Goal: Transaction & Acquisition: Book appointment/travel/reservation

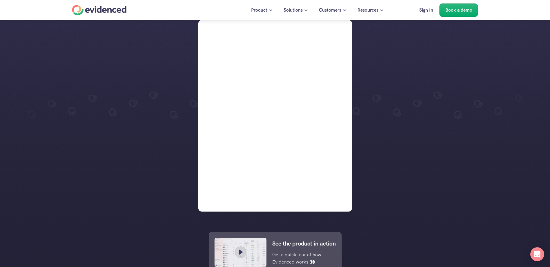
scroll to position [145, 0]
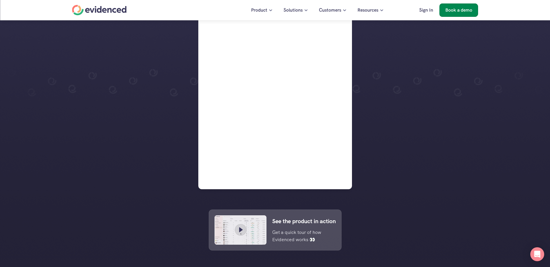
click at [455, 8] on p "Book a demo" at bounding box center [458, 10] width 27 height 8
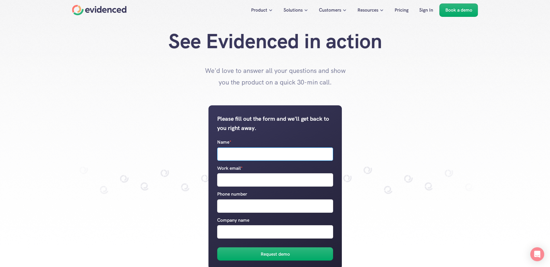
click at [261, 148] on input "Name *" at bounding box center [275, 153] width 116 height 13
type input "[PERSON_NAME]"
type input "[EMAIL_ADDRESS][DOMAIN_NAME]"
type input "07548780036"
type input "Sacyr"
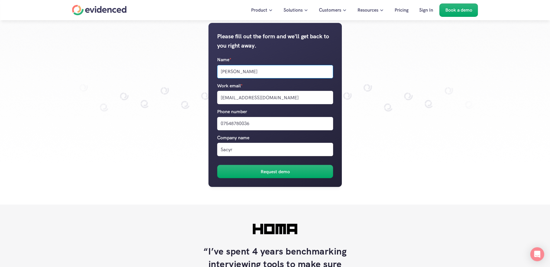
scroll to position [87, 0]
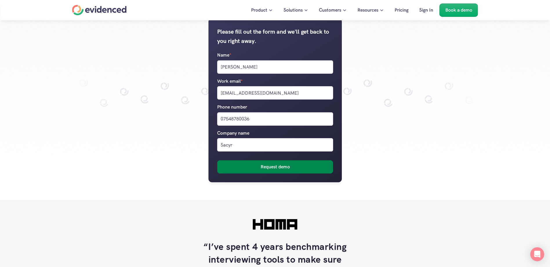
click at [271, 168] on h6 "Request demo" at bounding box center [274, 167] width 29 height 8
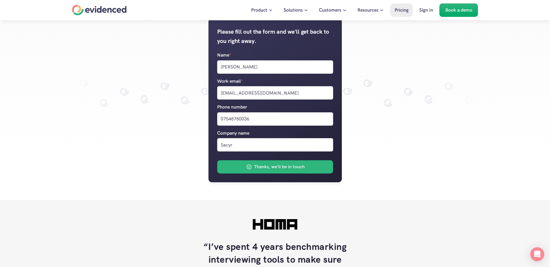
click at [403, 12] on p "Pricing" at bounding box center [401, 10] width 14 height 8
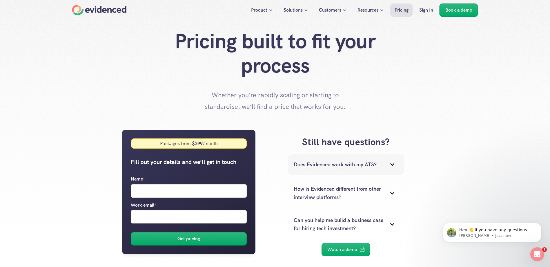
click at [353, 162] on p "Does Evidenced work with my ATS?" at bounding box center [338, 164] width 90 height 8
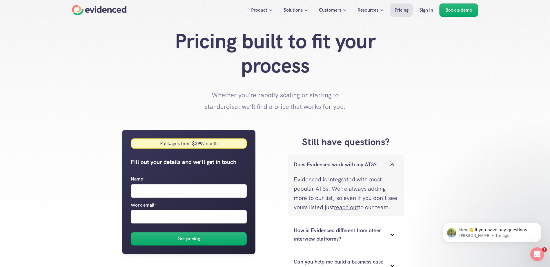
drag, startPoint x: 380, startPoint y: 160, endPoint x: 390, endPoint y: 191, distance: 33.3
